Goal: Find specific page/section: Find specific page/section

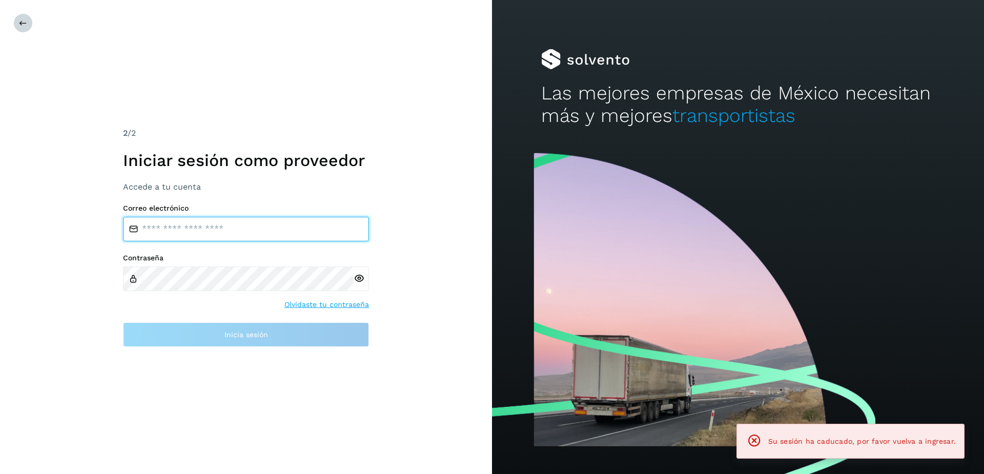
type input "**********"
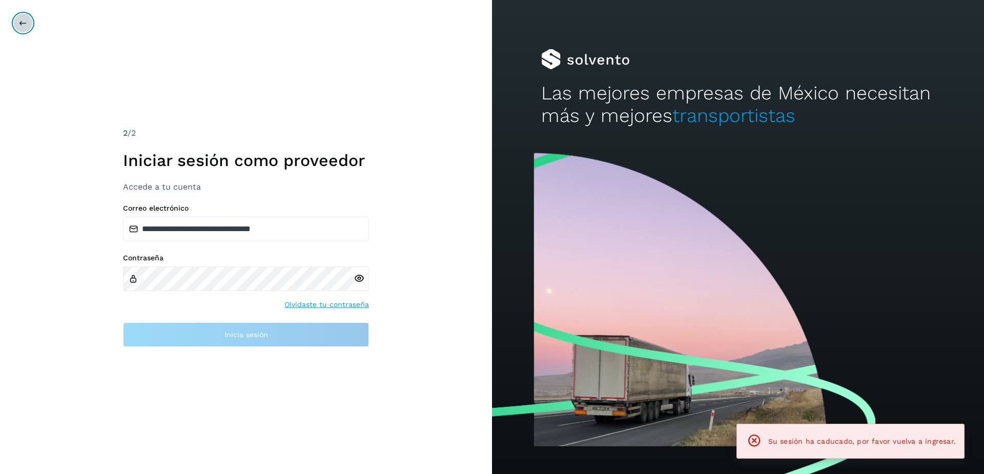
click at [14, 21] on button at bounding box center [22, 22] width 19 height 19
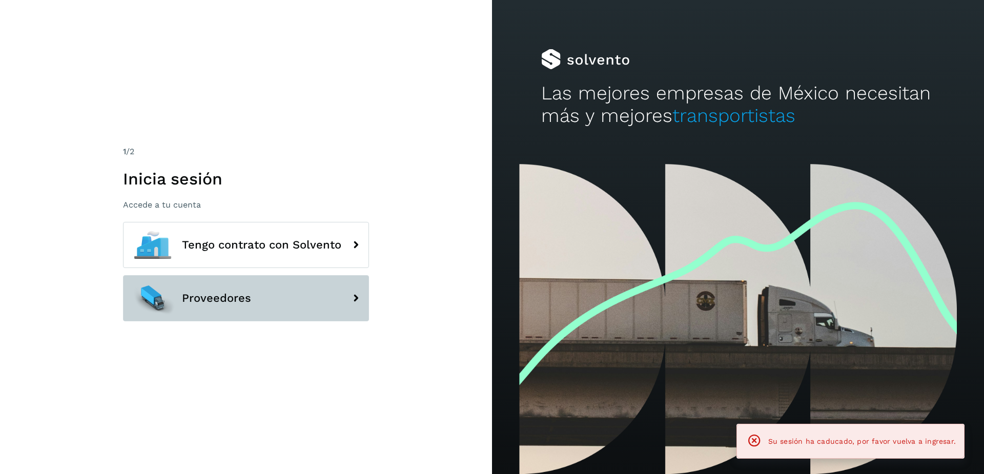
click at [196, 301] on span "Proveedores" at bounding box center [216, 298] width 69 height 12
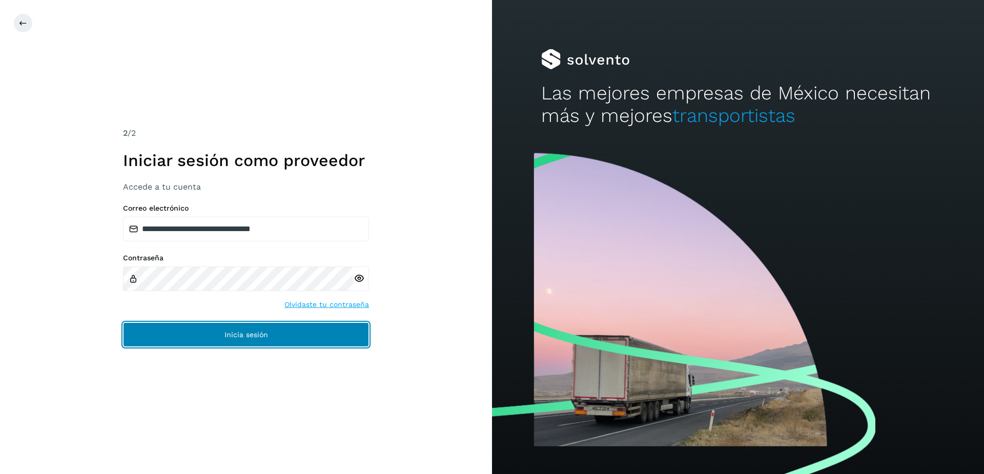
click at [272, 338] on button "Inicia sesión" at bounding box center [246, 334] width 246 height 25
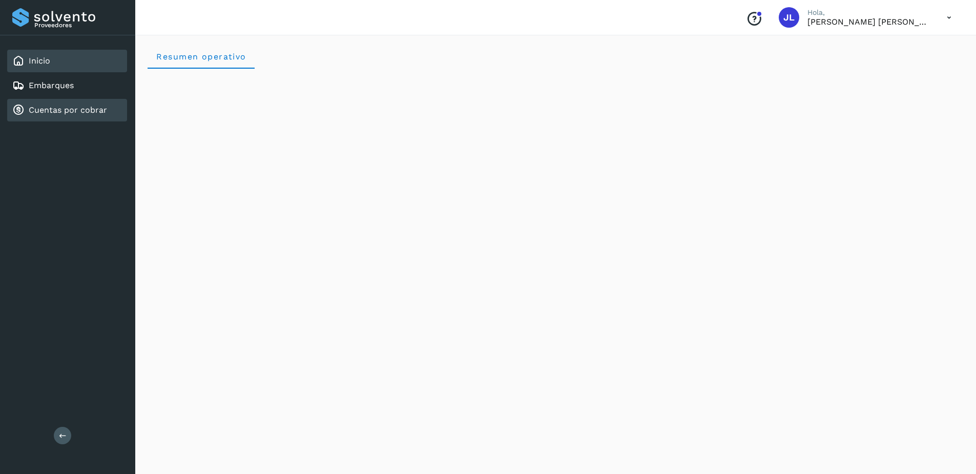
click at [58, 113] on link "Cuentas por cobrar" at bounding box center [68, 110] width 78 height 10
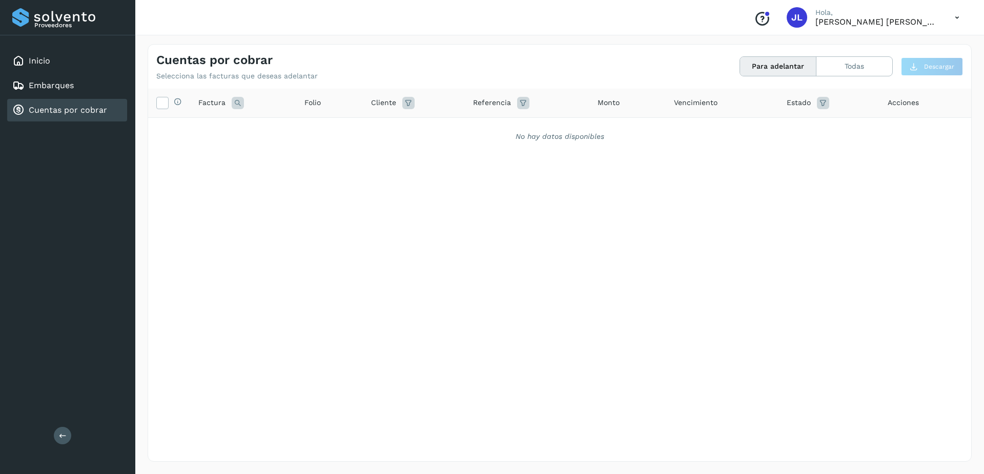
click at [783, 68] on button "Para adelantar" at bounding box center [778, 66] width 76 height 19
click at [842, 65] on button "Todas" at bounding box center [854, 66] width 76 height 19
